Goal: Book appointment/travel/reservation

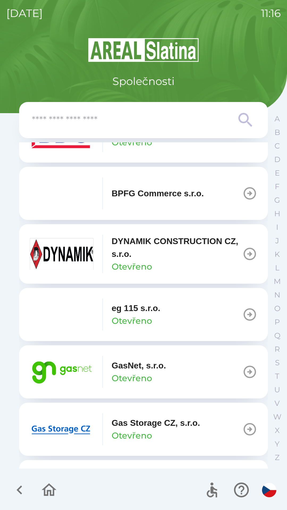
scroll to position [217, 0]
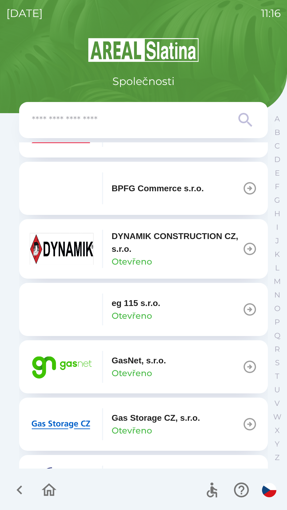
click at [122, 367] on p "GasNet, s.r.o." at bounding box center [139, 360] width 54 height 13
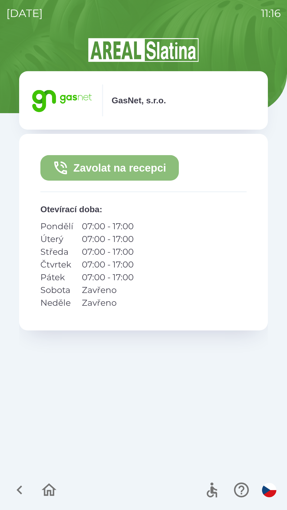
click at [107, 174] on button "Zavolat na recepci" at bounding box center [109, 168] width 138 height 26
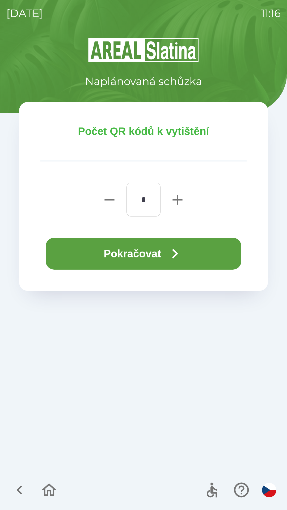
click at [177, 200] on icon "button" at bounding box center [177, 200] width 10 height 10
click at [103, 200] on icon "button" at bounding box center [109, 199] width 17 height 17
type input "*"
click at [130, 251] on button "Pokračovat" at bounding box center [144, 254] width 196 height 32
